Goal: Information Seeking & Learning: Learn about a topic

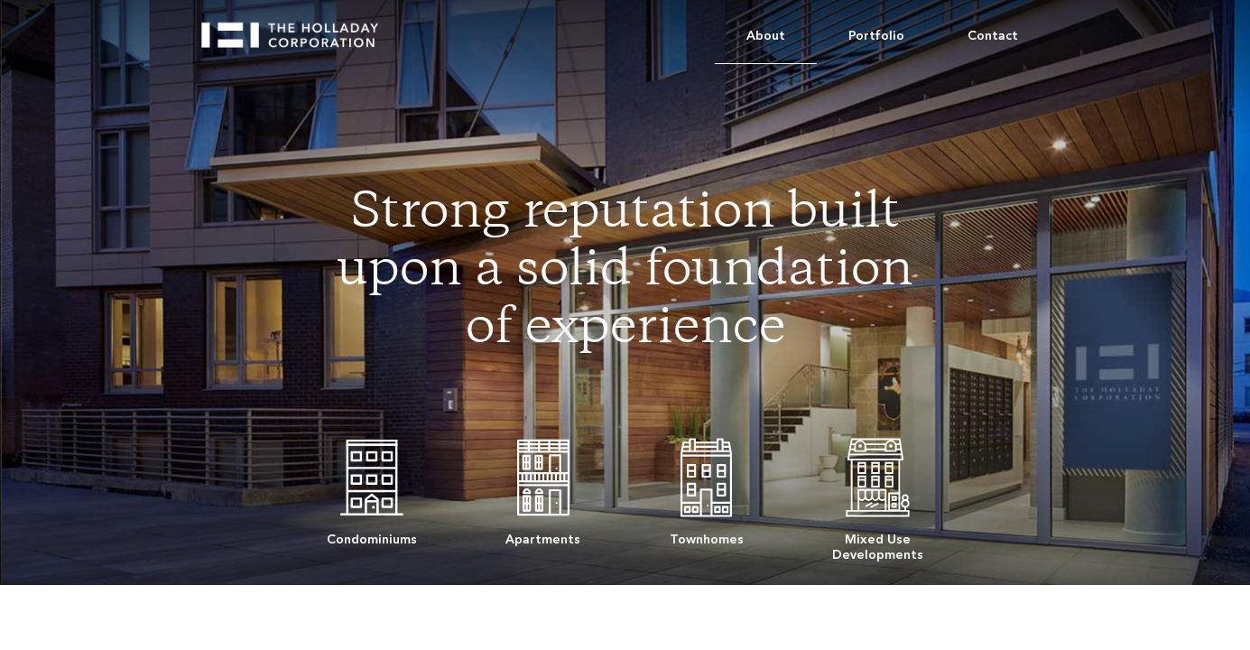
click at [774, 36] on link "About" at bounding box center [766, 36] width 102 height 55
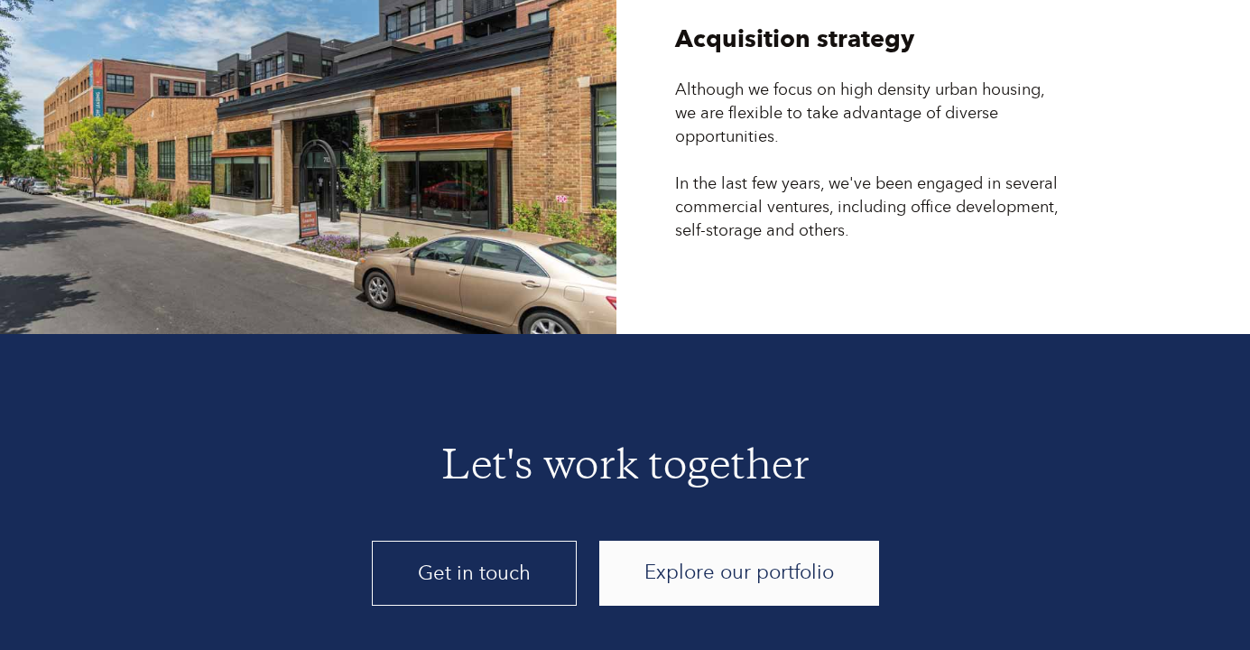
scroll to position [4784, 0]
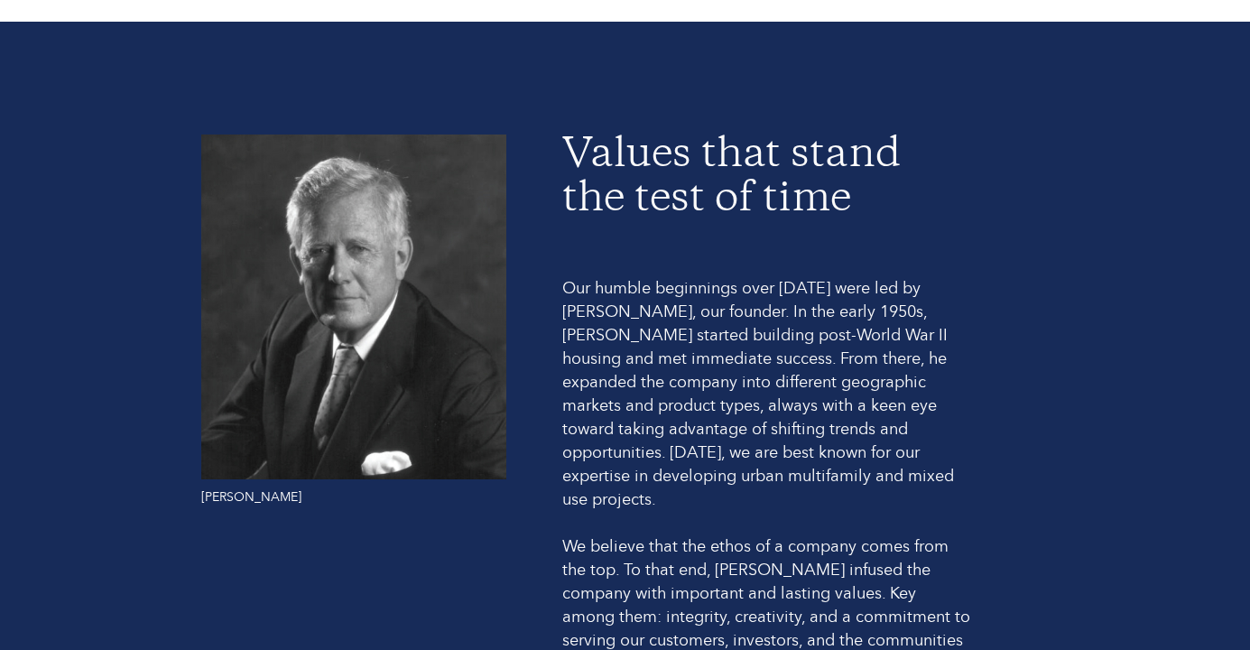
scroll to position [1083, 0]
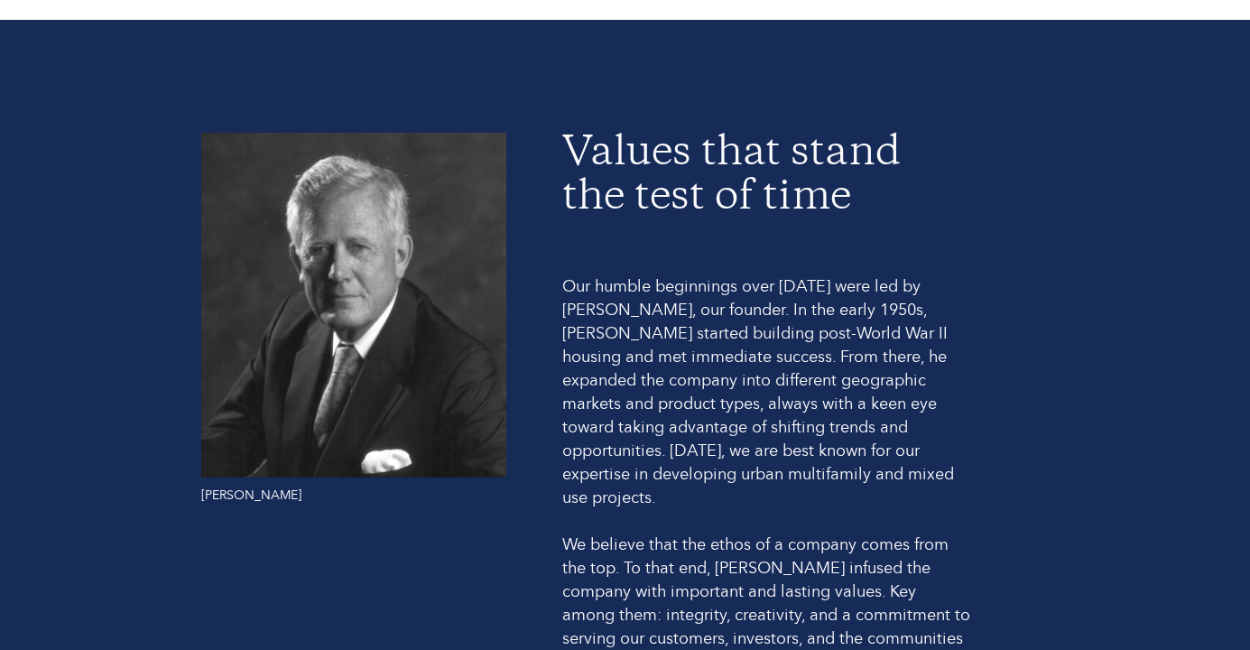
click at [1161, 166] on div "[PERSON_NAME] Values that stand the test of time Our humble beginnings over [DA…" at bounding box center [625, 403] width 1250 height 767
